Goal: Check status: Check status

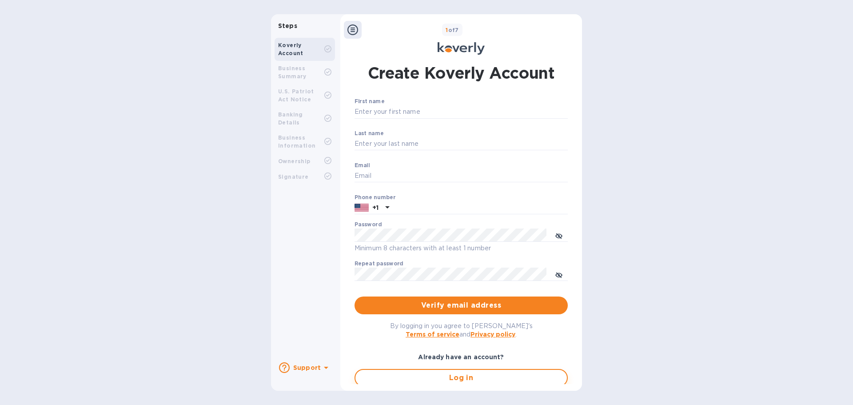
type input "accounting@ascendexusa.com"
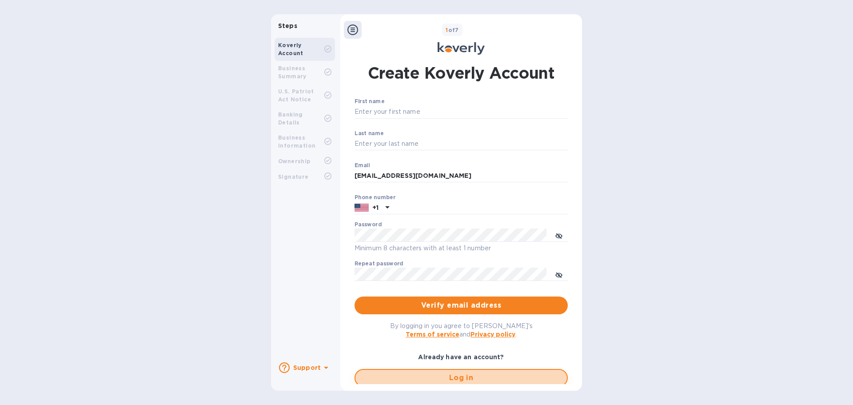
click at [431, 378] on span "Log in" at bounding box center [460, 377] width 197 height 11
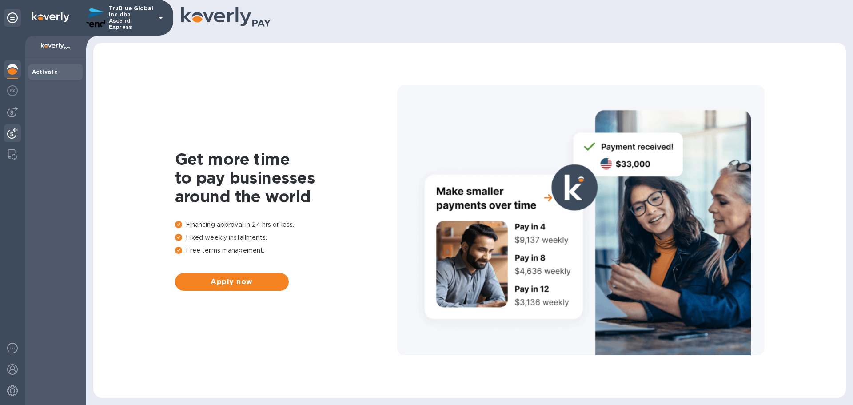
click at [12, 135] on img at bounding box center [12, 133] width 11 height 11
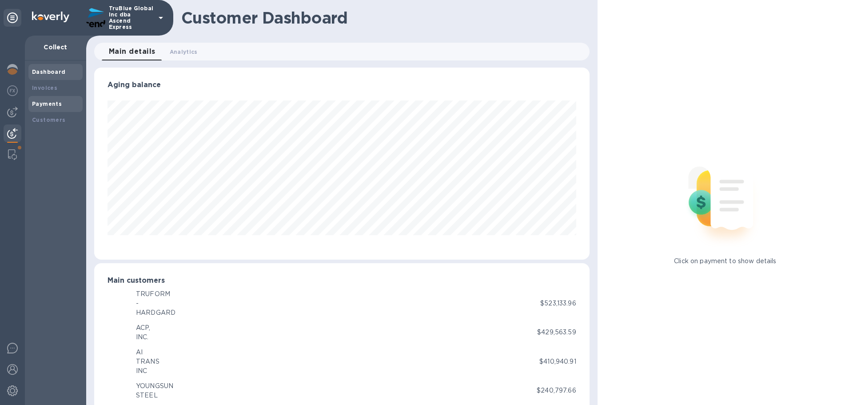
scroll to position [443887, 443588]
click at [44, 102] on b "Payments" at bounding box center [47, 103] width 30 height 7
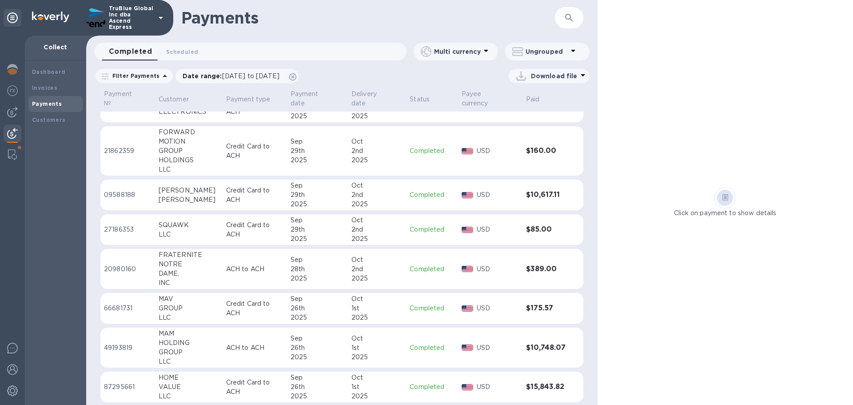
scroll to position [222, 0]
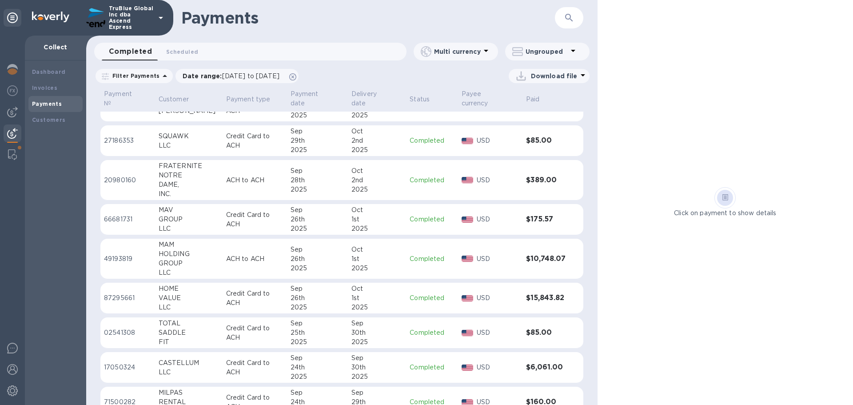
click at [112, 299] on p "87295661" at bounding box center [128, 297] width 48 height 9
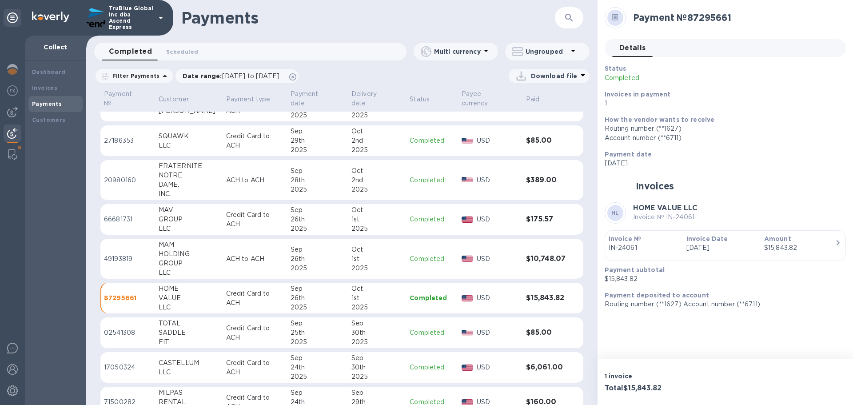
click at [117, 218] on p "66681731" at bounding box center [128, 218] width 48 height 9
